Goal: Transaction & Acquisition: Purchase product/service

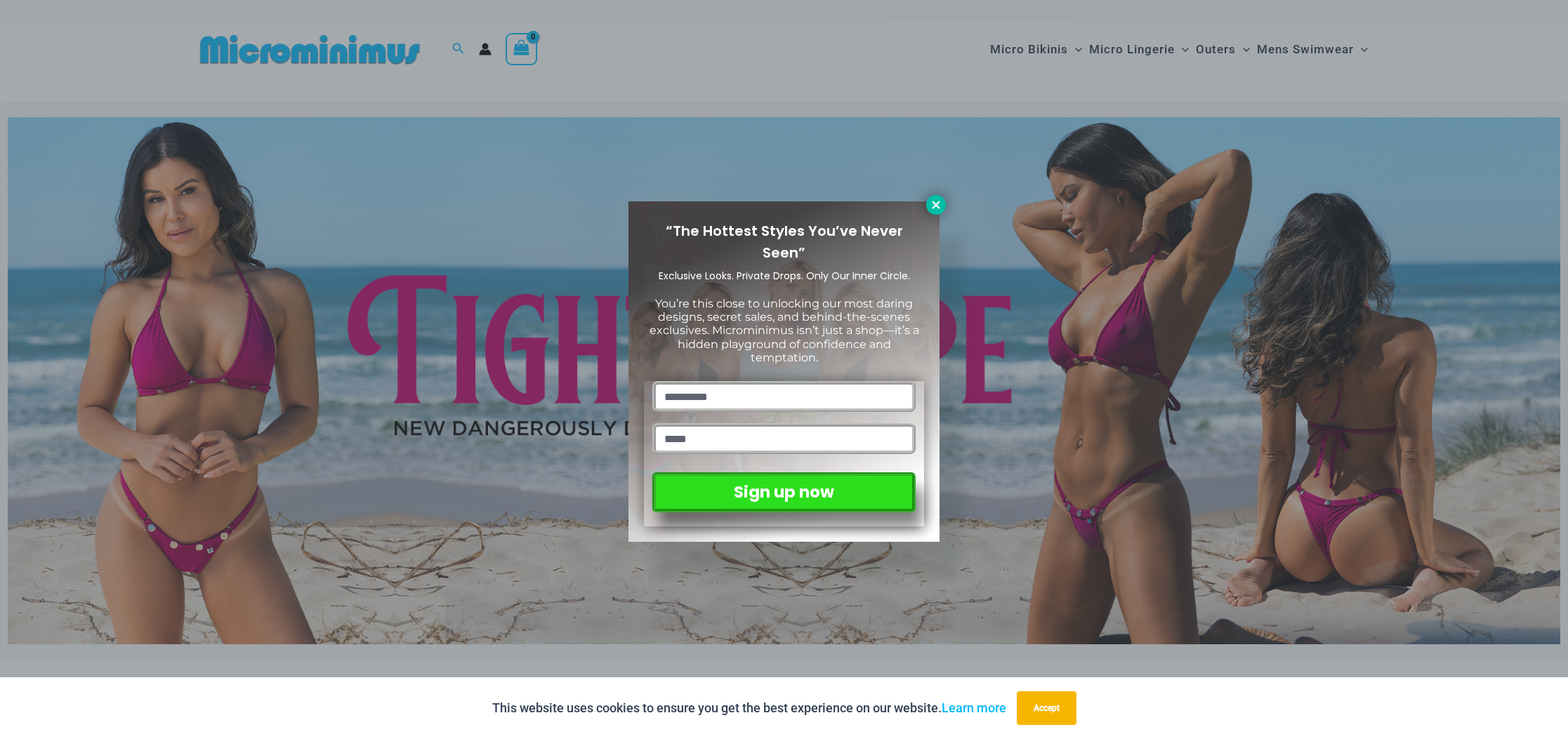
click at [938, 202] on icon at bounding box center [935, 205] width 8 height 8
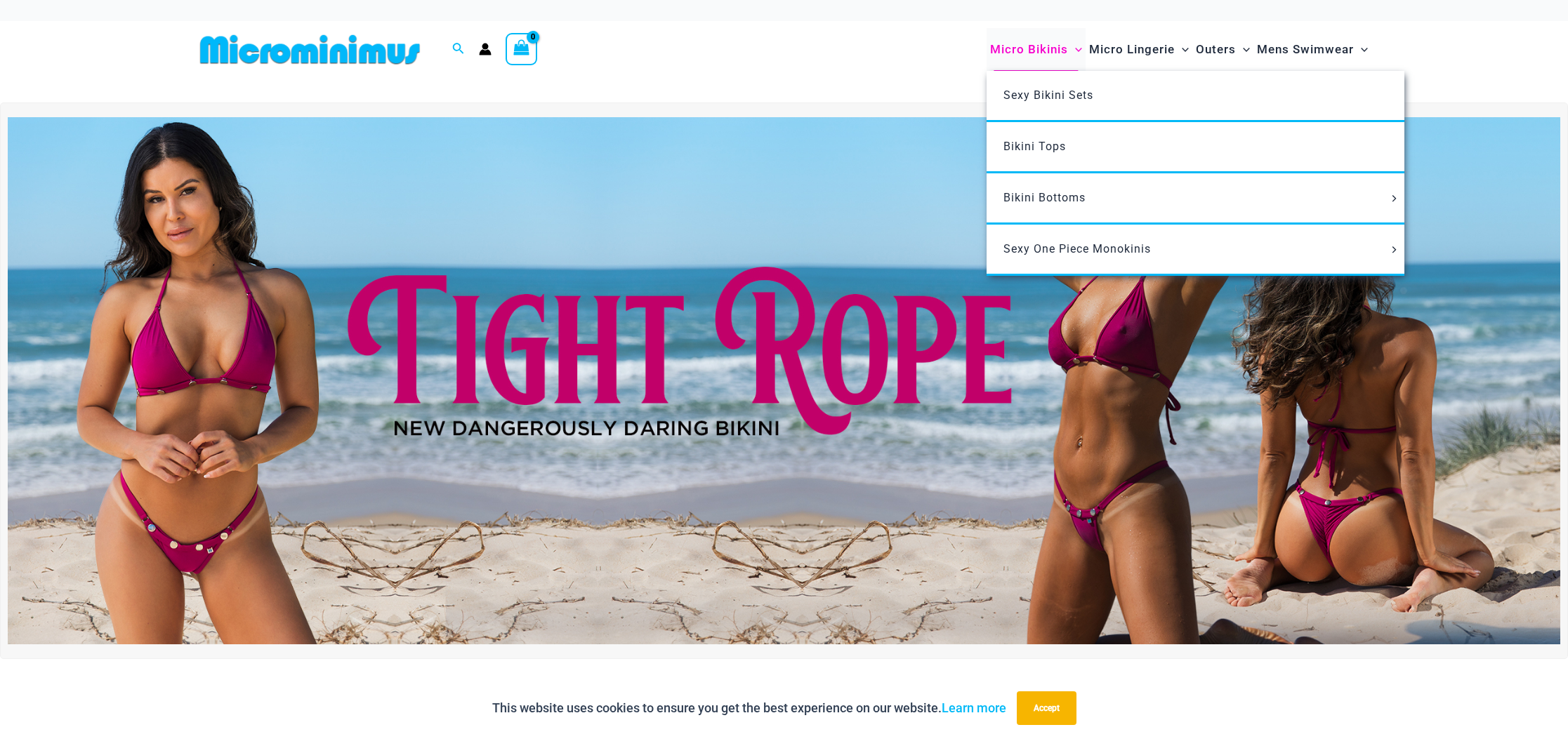
click at [1012, 41] on span "Micro Bikinis" at bounding box center [1029, 49] width 78 height 36
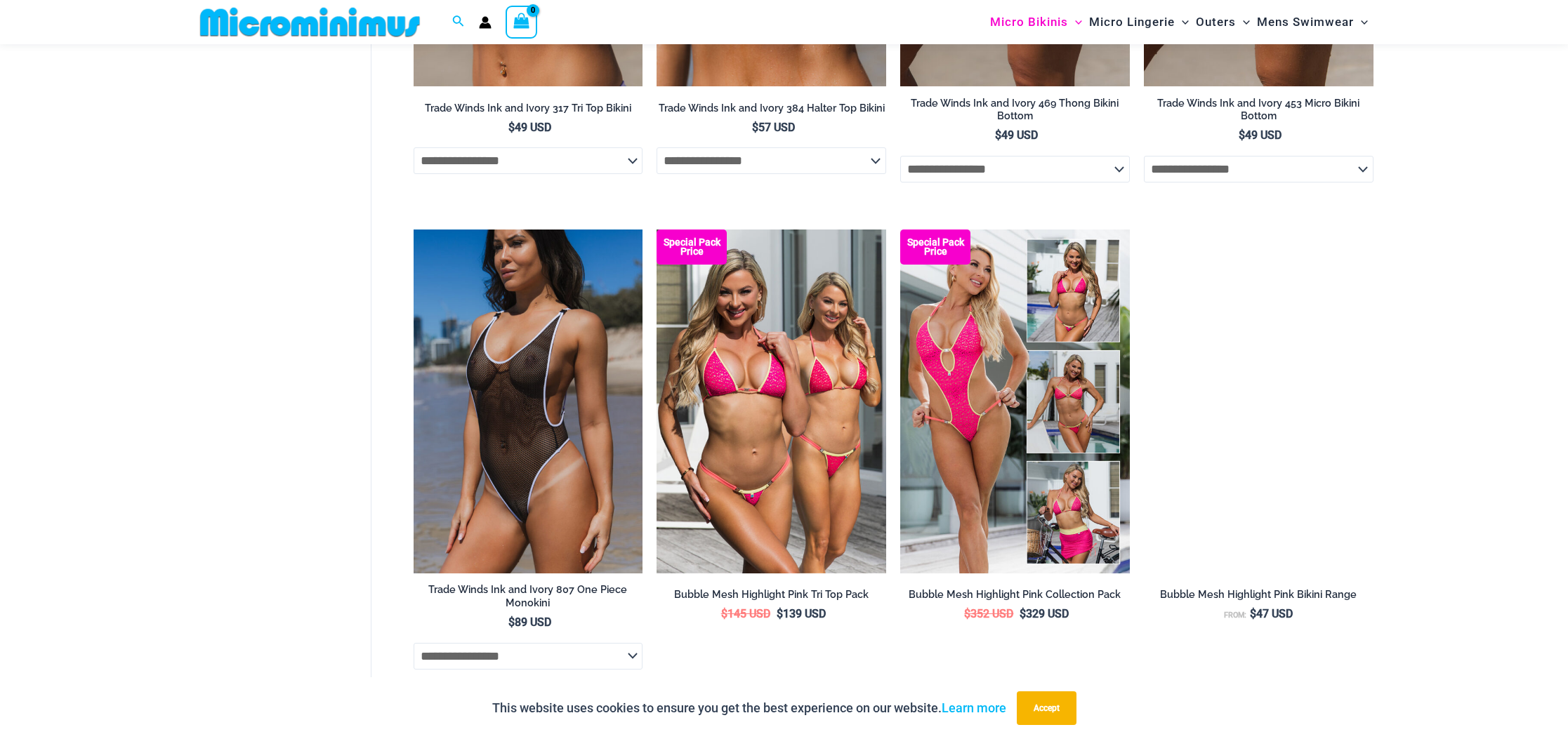
scroll to position [1665, 0]
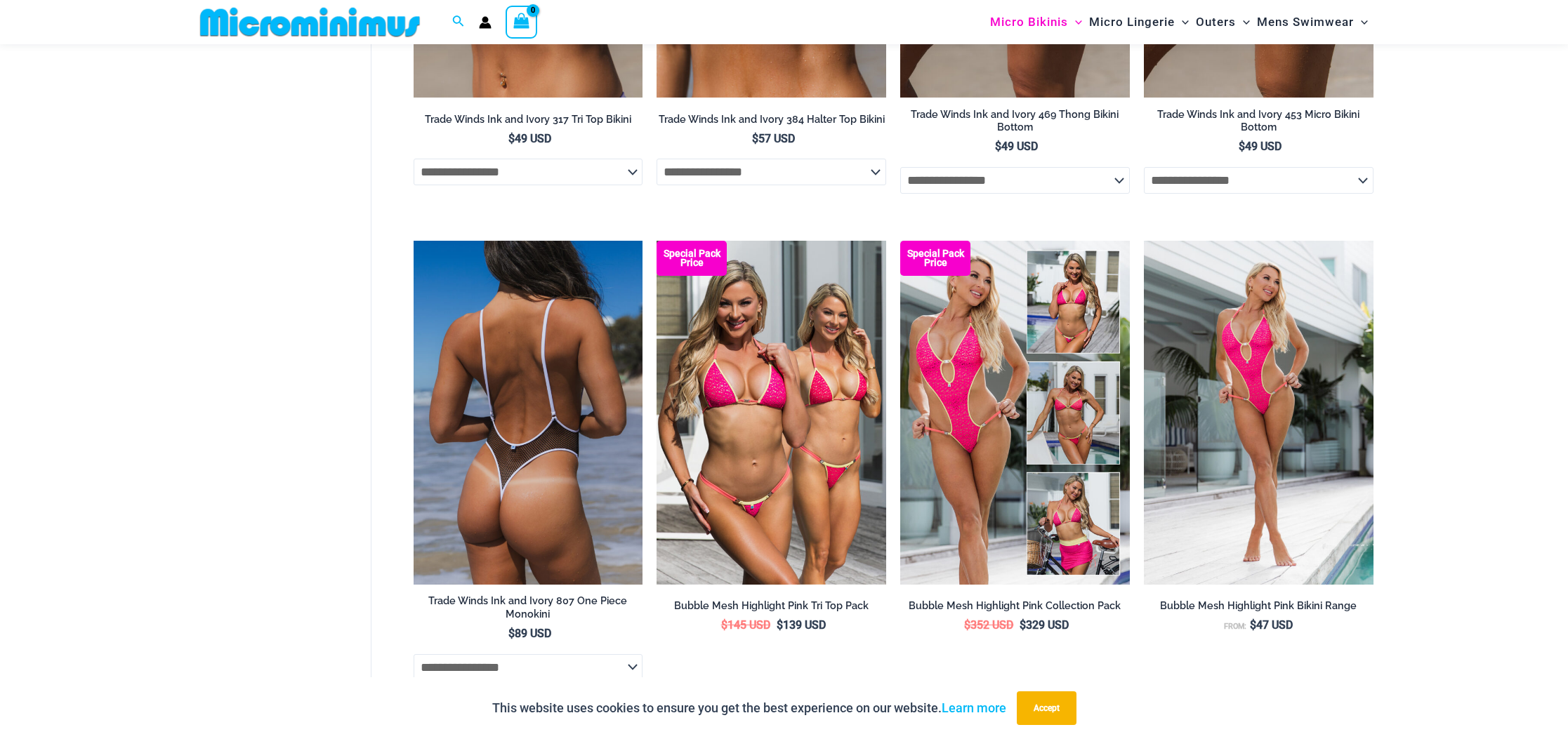
click at [535, 335] on img at bounding box center [528, 413] width 230 height 344
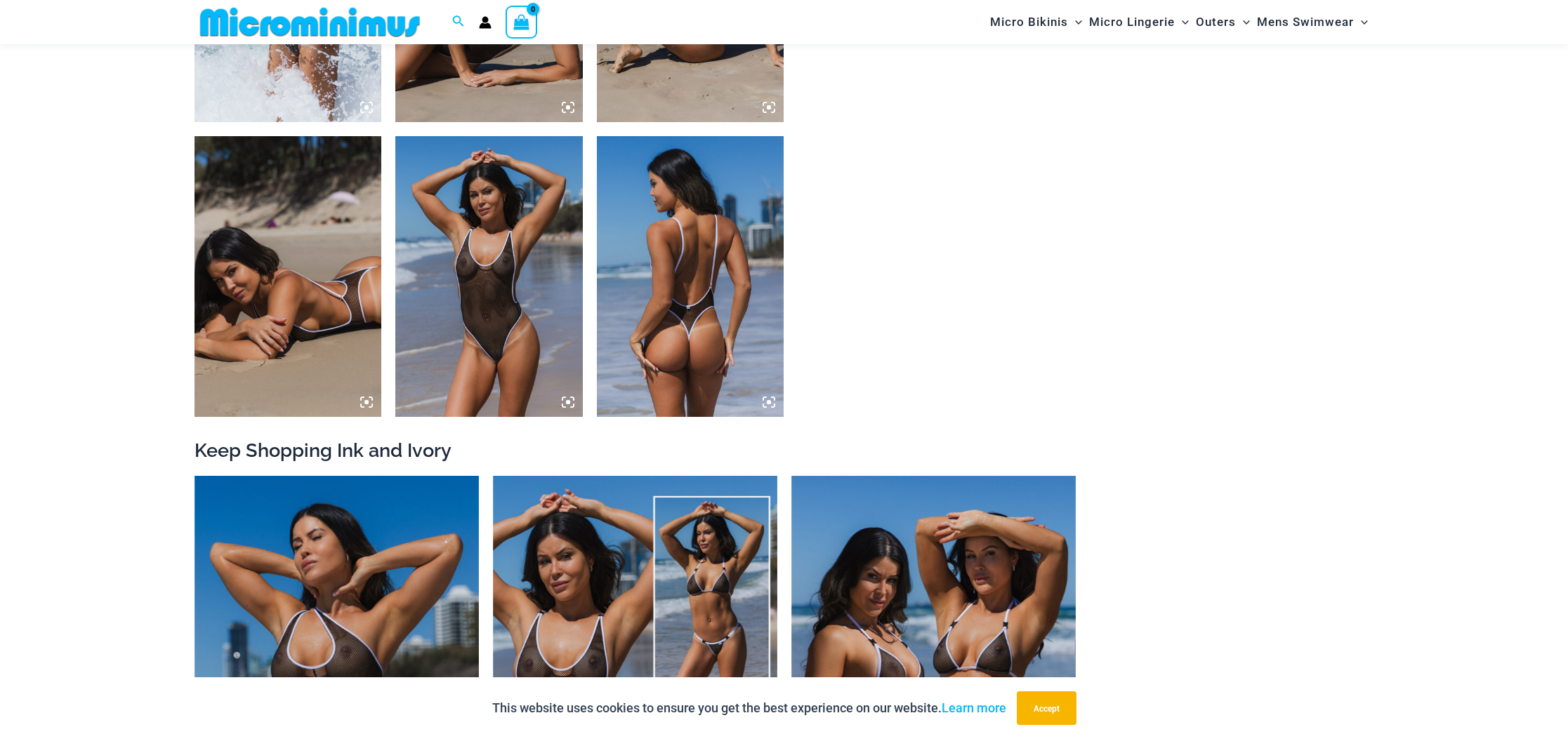
scroll to position [1480, 0]
click at [522, 337] on img at bounding box center [489, 275] width 188 height 281
